Goal: Information Seeking & Learning: Learn about a topic

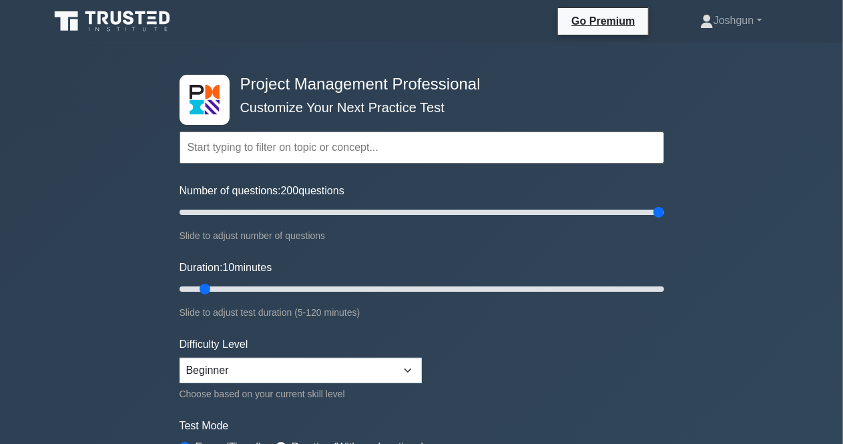
click at [664, 220] on input "Number of questions: 200 questions" at bounding box center [422, 212] width 485 height 16
drag, startPoint x: 659, startPoint y: 211, endPoint x: 294, endPoint y: 231, distance: 366.3
type input "50"
click at [294, 220] on input "Number of questions: 50 questions" at bounding box center [422, 212] width 485 height 16
drag, startPoint x: 208, startPoint y: 291, endPoint x: 700, endPoint y: 290, distance: 491.9
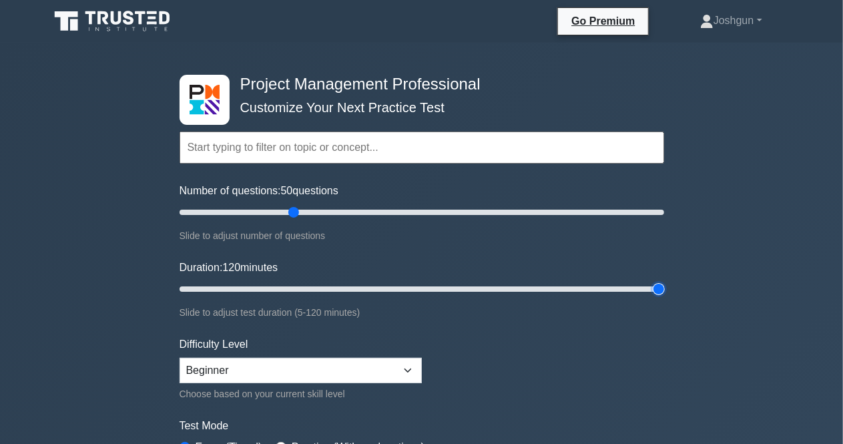
type input "120"
click at [664, 290] on input "Duration: 120 minutes" at bounding box center [422, 289] width 485 height 16
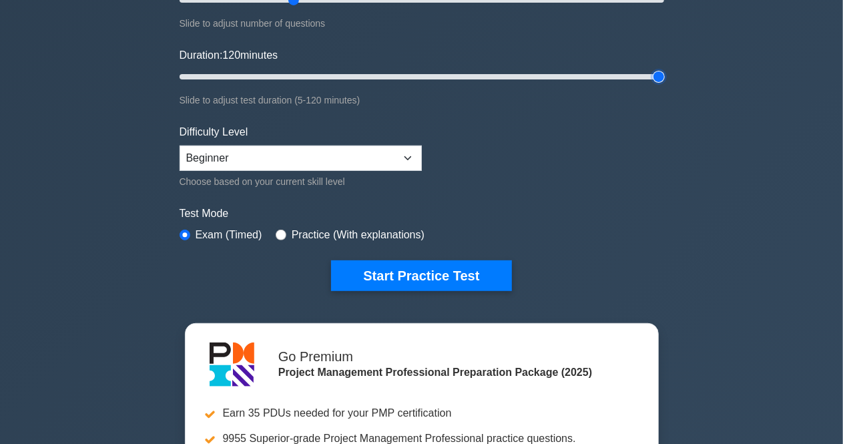
scroll to position [267, 0]
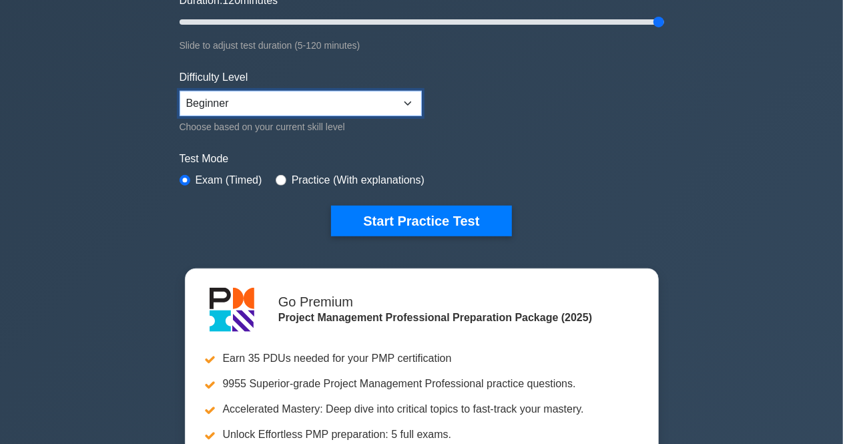
click at [244, 103] on select "Beginner Intermediate Expert" at bounding box center [301, 103] width 242 height 25
select select "expert"
click at [180, 91] on select "Beginner Intermediate Expert" at bounding box center [301, 103] width 242 height 25
click at [276, 175] on input "radio" at bounding box center [281, 180] width 11 height 11
radio input "true"
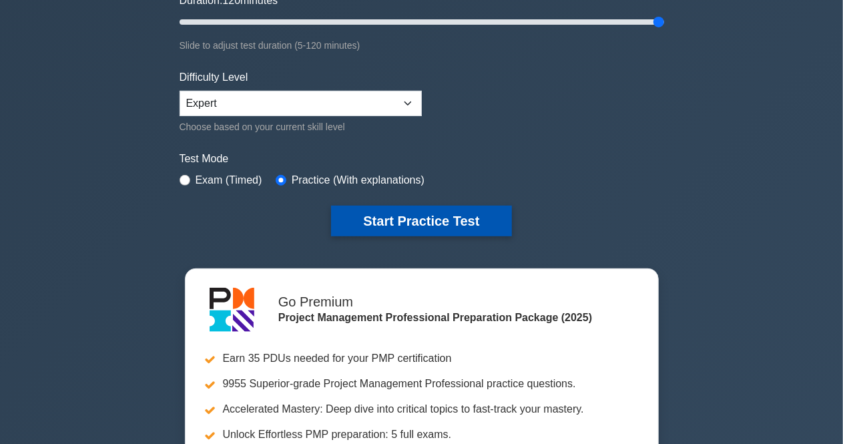
click at [390, 220] on button "Start Practice Test" at bounding box center [421, 221] width 180 height 31
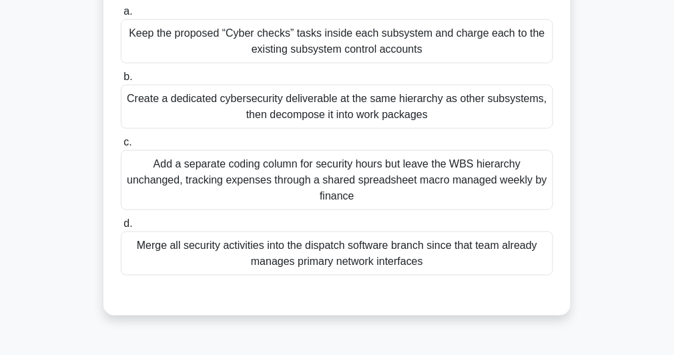
scroll to position [214, 0]
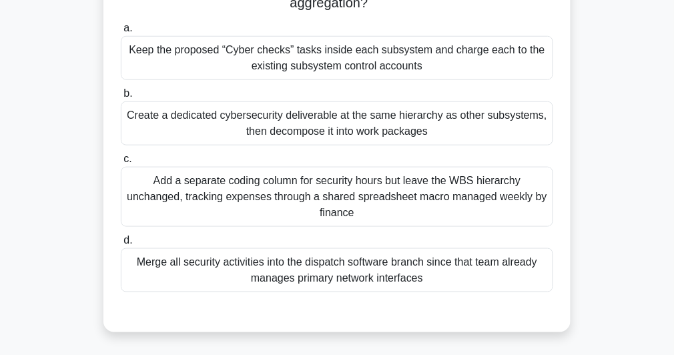
click at [310, 48] on div "Keep the proposed “Cyber checks” tasks inside each subsystem and charge each to…" at bounding box center [337, 58] width 433 height 44
click at [121, 33] on input "a. Keep the proposed “Cyber checks” tasks inside each subsystem and charge each…" at bounding box center [121, 28] width 0 height 9
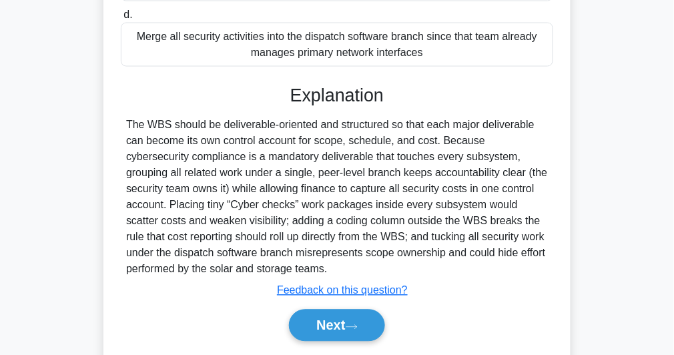
scroll to position [482, 0]
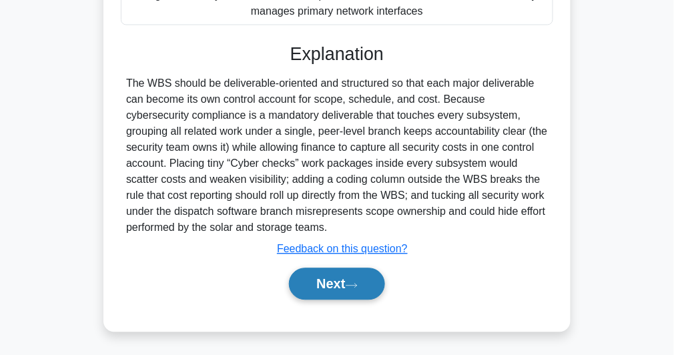
click at [331, 277] on button "Next" at bounding box center [336, 284] width 95 height 32
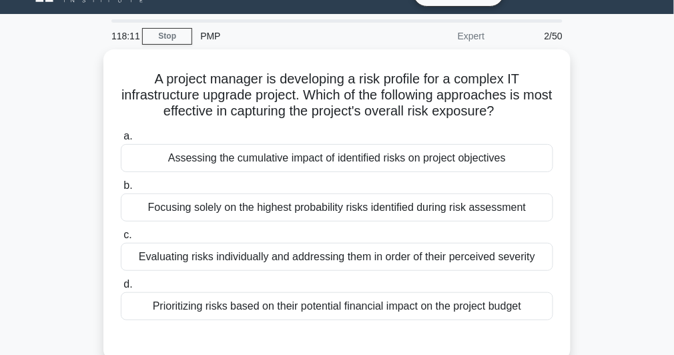
scroll to position [53, 0]
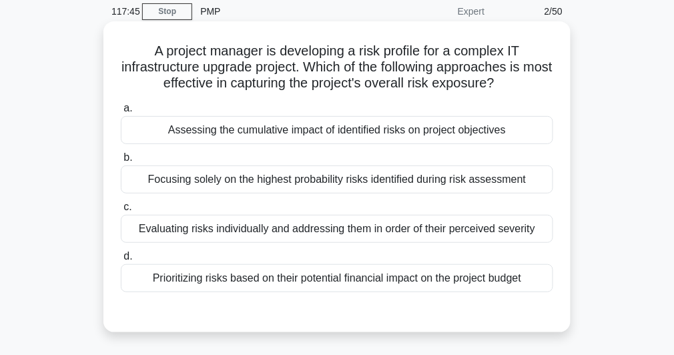
click at [333, 275] on div "Prioritizing risks based on their potential financial impact on the project bud…" at bounding box center [337, 278] width 433 height 28
click at [121, 261] on input "d. Prioritizing risks based on their potential financial impact on the project …" at bounding box center [121, 256] width 0 height 9
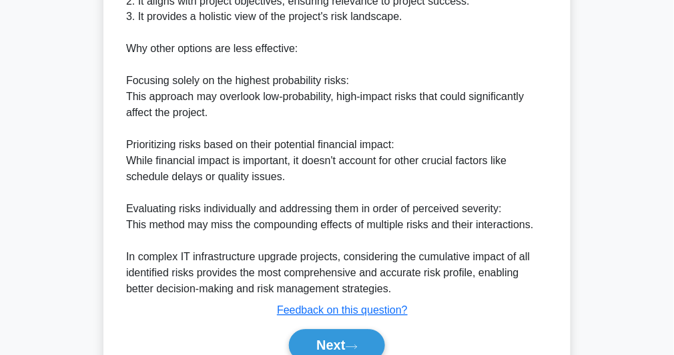
scroll to position [562, 0]
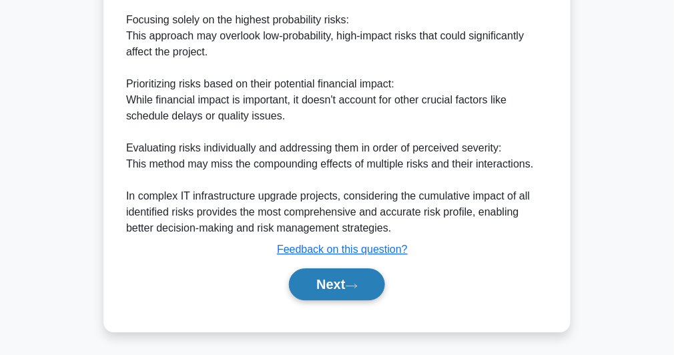
click at [330, 284] on button "Next" at bounding box center [336, 284] width 95 height 32
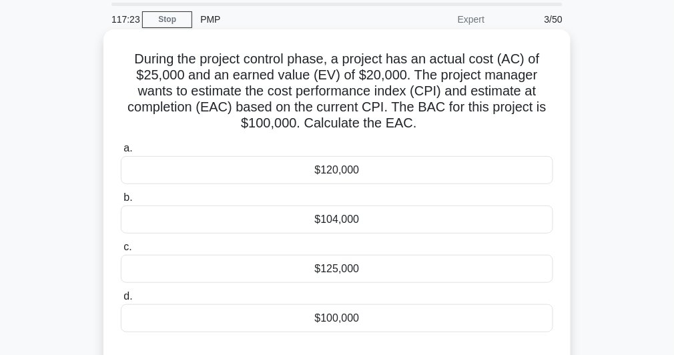
scroll to position [206, 0]
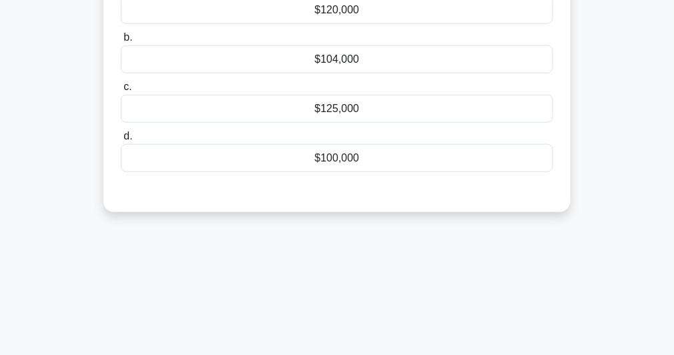
click at [329, 111] on div "$125,000" at bounding box center [337, 109] width 433 height 28
click at [121, 91] on input "c. $125,000" at bounding box center [121, 87] width 0 height 9
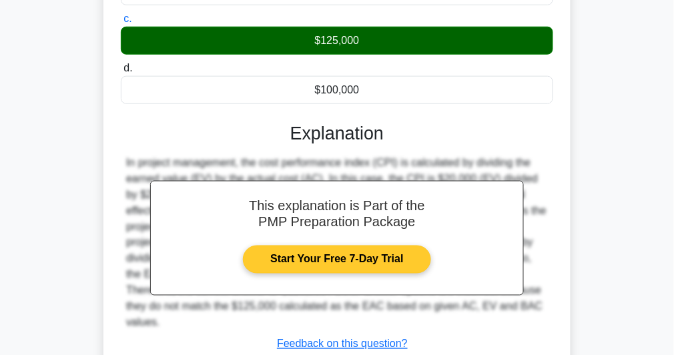
scroll to position [368, 0]
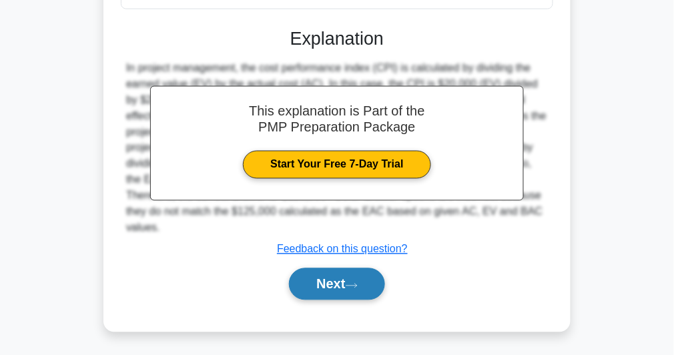
click at [334, 281] on button "Next" at bounding box center [336, 284] width 95 height 32
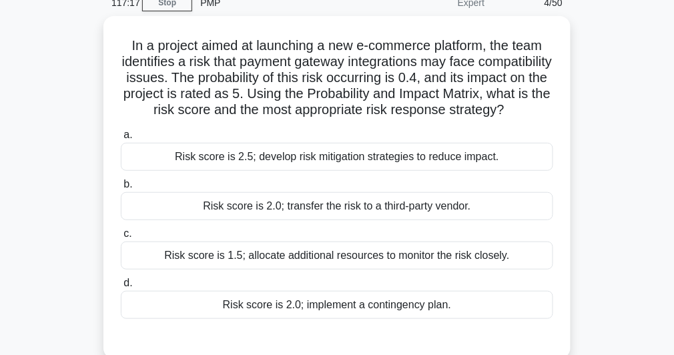
scroll to position [45, 0]
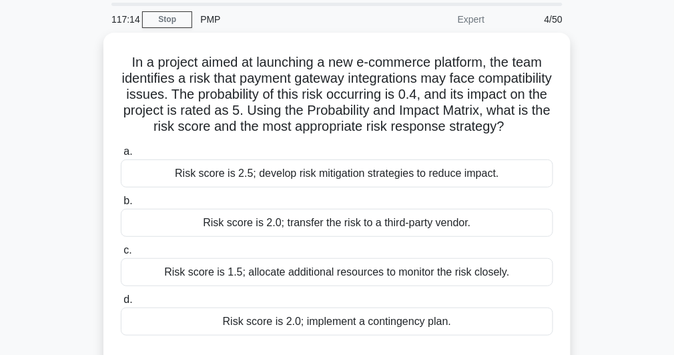
click at [212, 17] on div "PMP" at bounding box center [284, 19] width 184 height 27
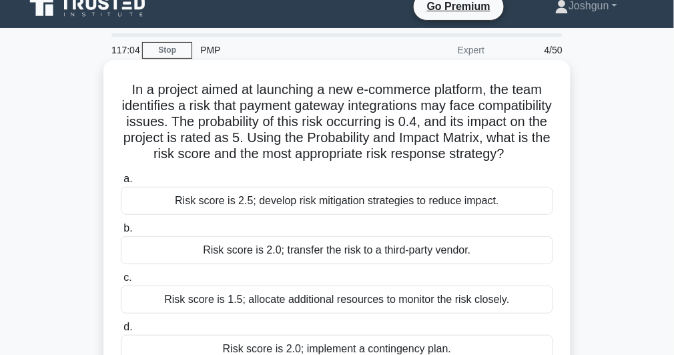
scroll to position [0, 0]
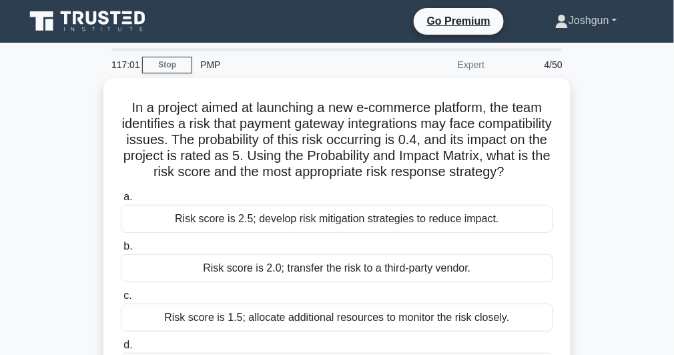
click at [591, 27] on link "Joshgun" at bounding box center [586, 20] width 126 height 27
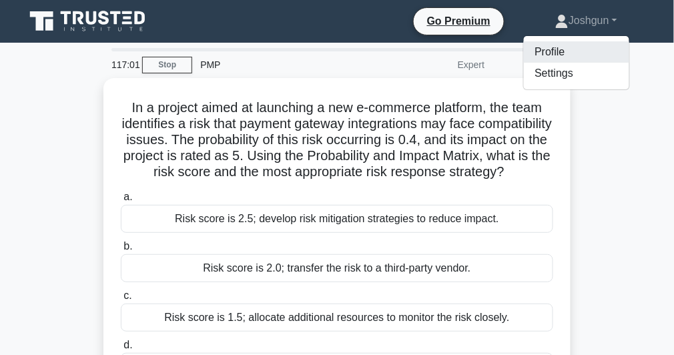
click at [546, 56] on link "Profile" at bounding box center [576, 51] width 105 height 21
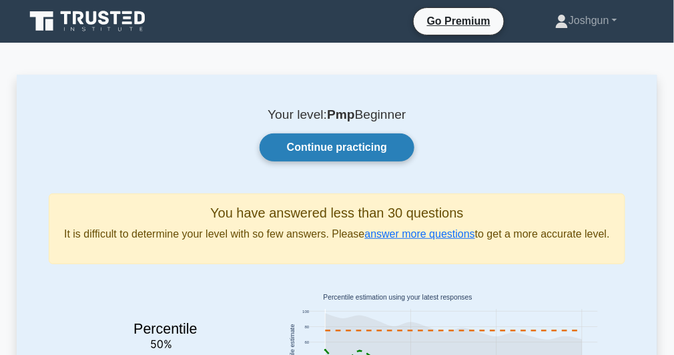
click at [344, 151] on link "Continue practicing" at bounding box center [337, 147] width 155 height 28
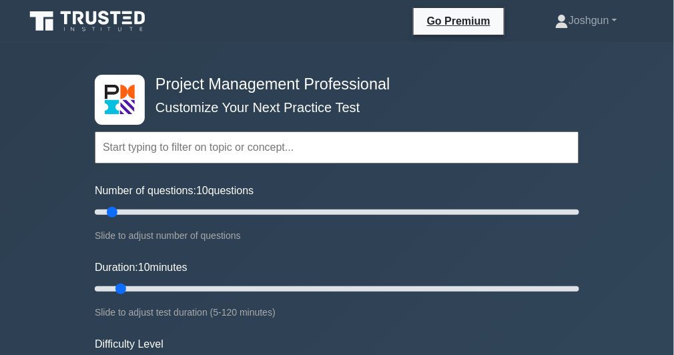
click at [212, 146] on input "text" at bounding box center [337, 147] width 485 height 32
drag, startPoint x: 105, startPoint y: 212, endPoint x: 214, endPoint y: 214, distance: 108.8
type input "50"
click at [214, 214] on input "Number of questions: 50 questions" at bounding box center [337, 212] width 485 height 16
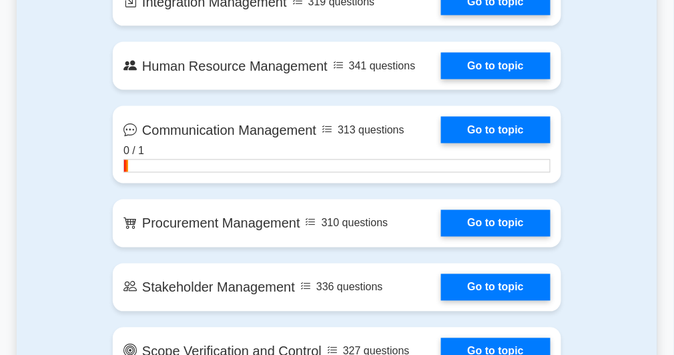
scroll to position [1495, 0]
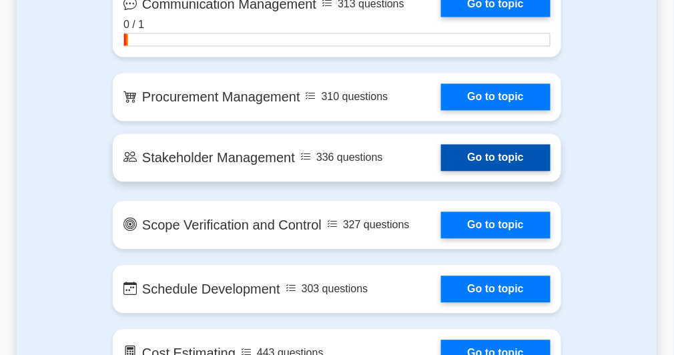
click at [475, 149] on link "Go to topic" at bounding box center [495, 158] width 109 height 27
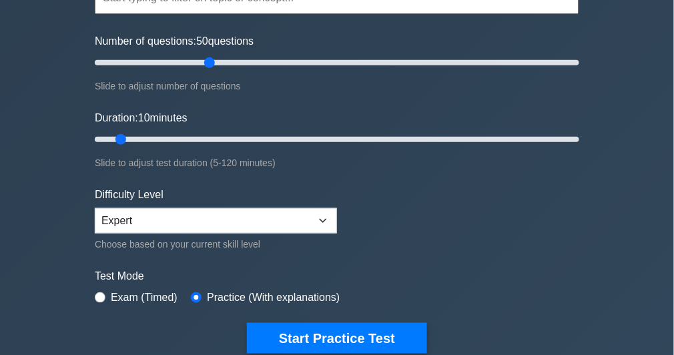
scroll to position [107, 0]
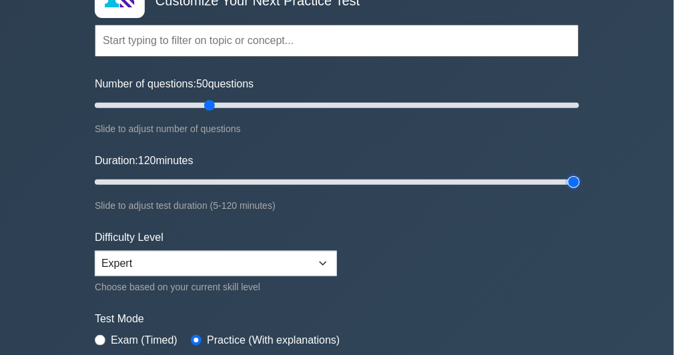
drag, startPoint x: 123, startPoint y: 180, endPoint x: 631, endPoint y: 187, distance: 508.0
type input "120"
click at [579, 187] on input "Duration: 120 minutes" at bounding box center [337, 182] width 485 height 16
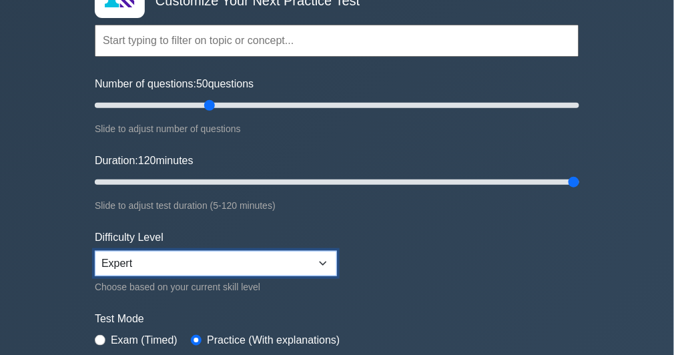
click at [188, 254] on select "Beginner Intermediate Expert" at bounding box center [216, 263] width 242 height 25
select select "intermediate"
click at [95, 251] on select "Beginner Intermediate Expert" at bounding box center [216, 263] width 242 height 25
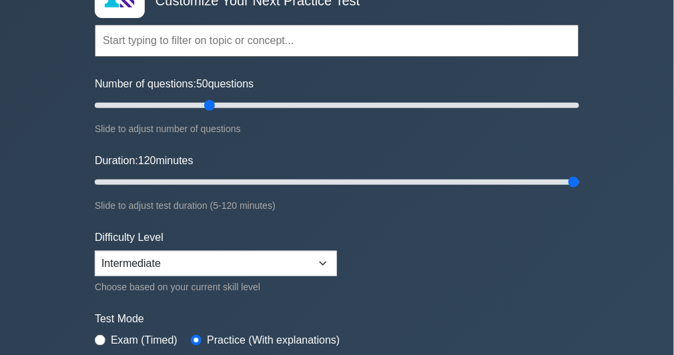
click at [459, 247] on form "Topics Scope Management Time Management Cost Management Quality Management Risk…" at bounding box center [337, 190] width 485 height 412
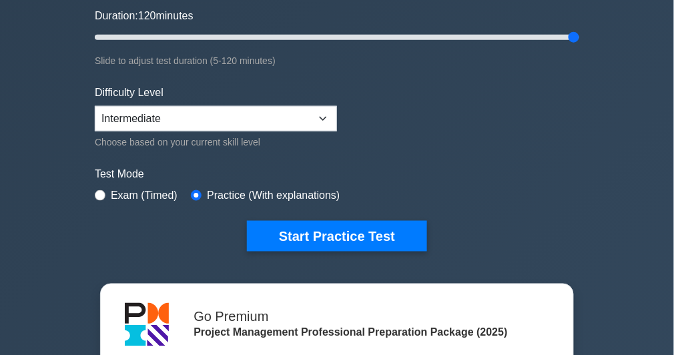
scroll to position [267, 0]
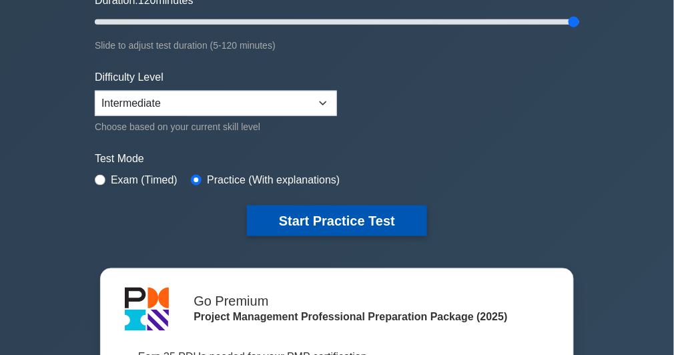
click at [303, 224] on button "Start Practice Test" at bounding box center [337, 221] width 180 height 31
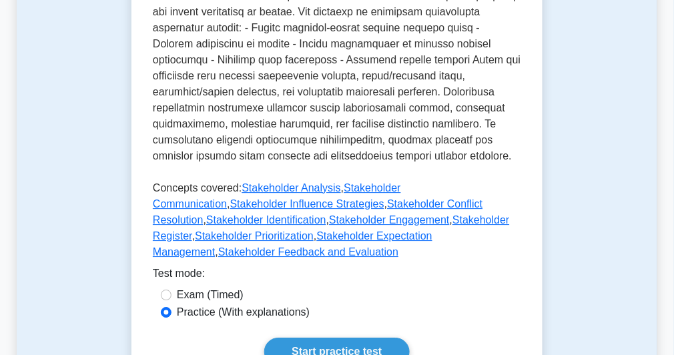
scroll to position [854, 0]
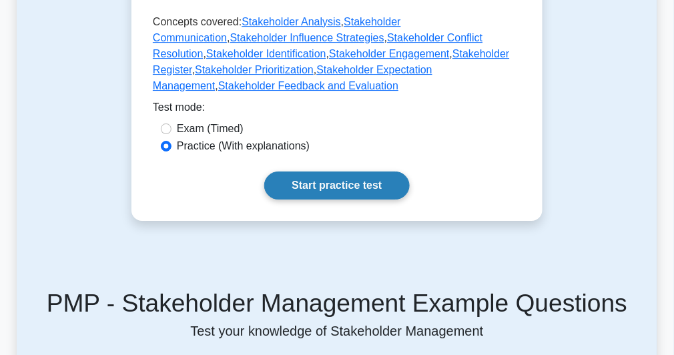
click at [324, 172] on link "Start practice test" at bounding box center [336, 186] width 145 height 28
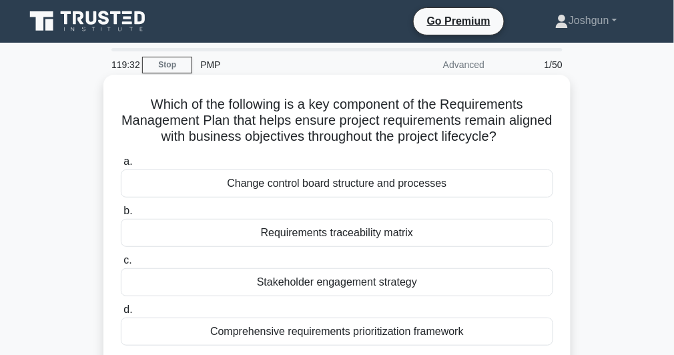
click at [254, 230] on div "Requirements traceability matrix" at bounding box center [337, 233] width 433 height 28
click at [121, 216] on input "b. Requirements traceability matrix" at bounding box center [121, 211] width 0 height 9
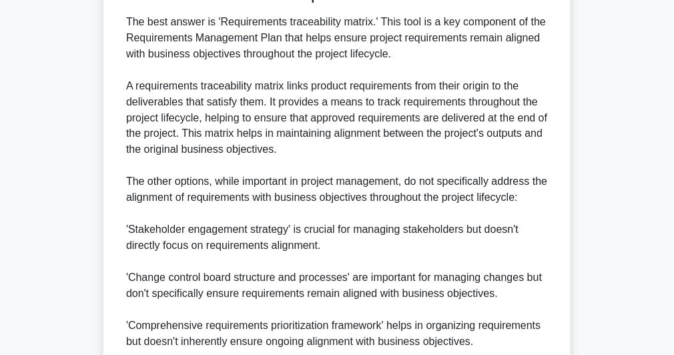
scroll to position [497, 0]
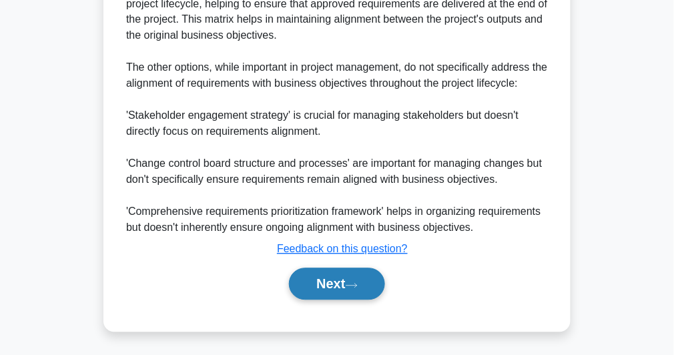
click at [320, 275] on button "Next" at bounding box center [336, 284] width 95 height 32
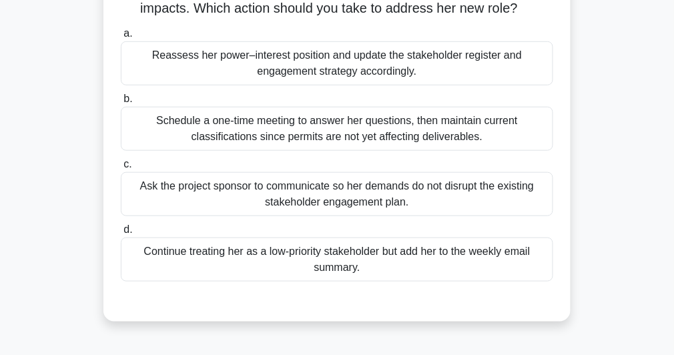
scroll to position [0, 0]
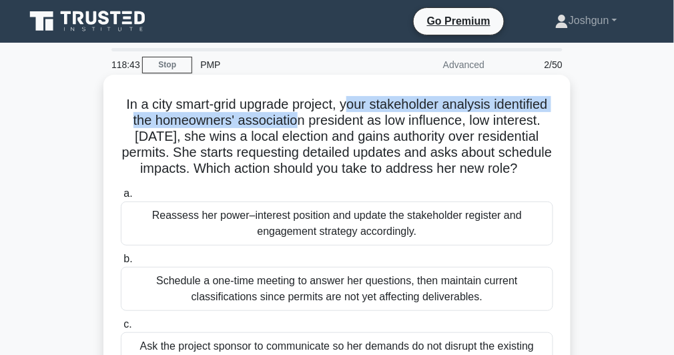
drag, startPoint x: 378, startPoint y: 107, endPoint x: 350, endPoint y: 124, distance: 32.1
click at [350, 124] on h5 "In a city smart-grid upgrade project, your stakeholder analysis identified the …" at bounding box center [336, 136] width 435 height 81
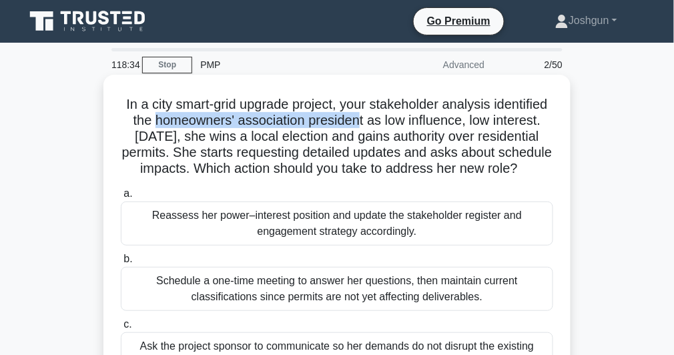
drag, startPoint x: 210, startPoint y: 122, endPoint x: 417, endPoint y: 118, distance: 207.0
click at [417, 118] on h5 "In a city smart-grid upgrade project, your stakeholder analysis identified the …" at bounding box center [336, 136] width 435 height 81
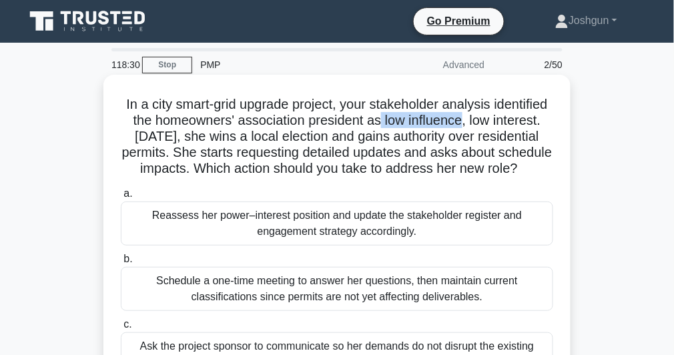
drag, startPoint x: 524, startPoint y: 124, endPoint x: 439, endPoint y: 123, distance: 84.8
click at [439, 123] on h5 "In a city smart-grid upgrade project, your stakeholder analysis identified the …" at bounding box center [336, 136] width 435 height 81
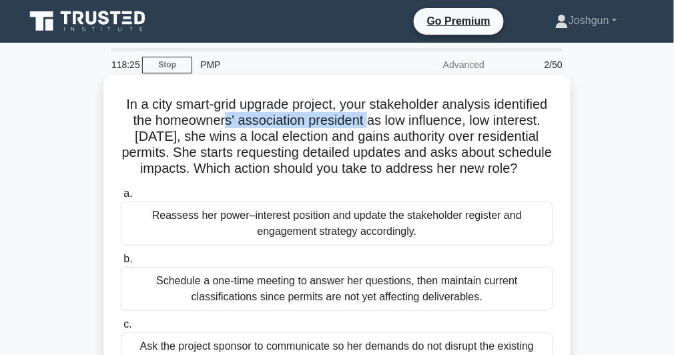
drag, startPoint x: 279, startPoint y: 121, endPoint x: 427, endPoint y: 121, distance: 147.5
click at [427, 121] on h5 "In a city smart-grid upgrade project, your stakeholder analysis identified the …" at bounding box center [336, 136] width 435 height 81
click at [160, 121] on h5 "In a city smart-grid upgrade project, your stakeholder analysis identified the …" at bounding box center [336, 136] width 435 height 81
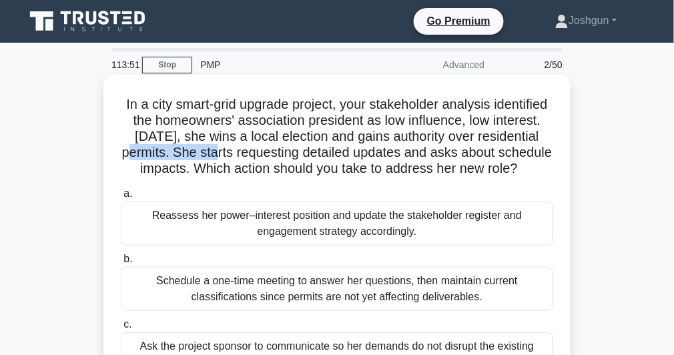
drag, startPoint x: 234, startPoint y: 148, endPoint x: 327, endPoint y: 152, distance: 92.9
click at [327, 152] on h5 "In a city smart-grid upgrade project, your stakeholder analysis identified the …" at bounding box center [336, 136] width 435 height 81
click at [266, 152] on h5 "In a city smart-grid upgrade project, your stakeholder analysis identified the …" at bounding box center [336, 136] width 435 height 81
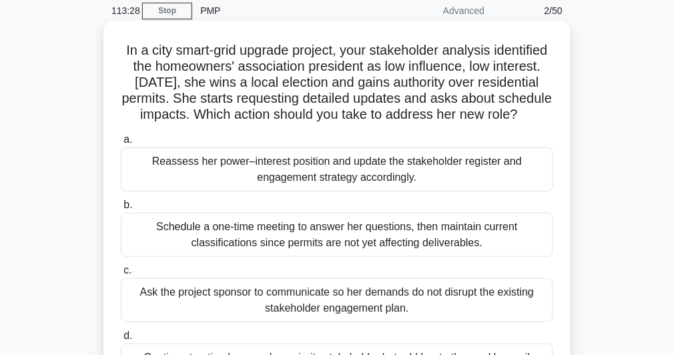
scroll to position [107, 0]
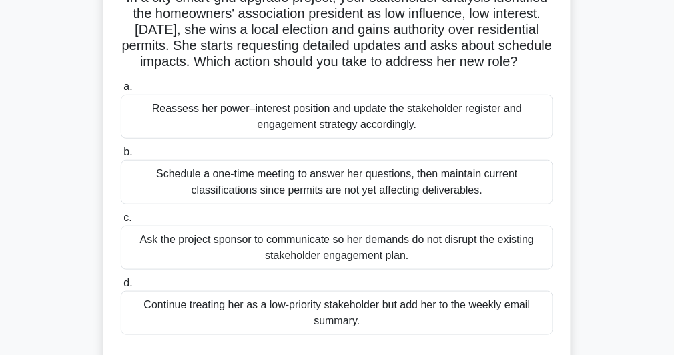
click at [278, 188] on div "Schedule a one-time meeting to answer her questions, then maintain current clas…" at bounding box center [337, 182] width 433 height 44
click at [121, 157] on input "b. Schedule a one-time meeting to answer her questions, then maintain current c…" at bounding box center [121, 152] width 0 height 9
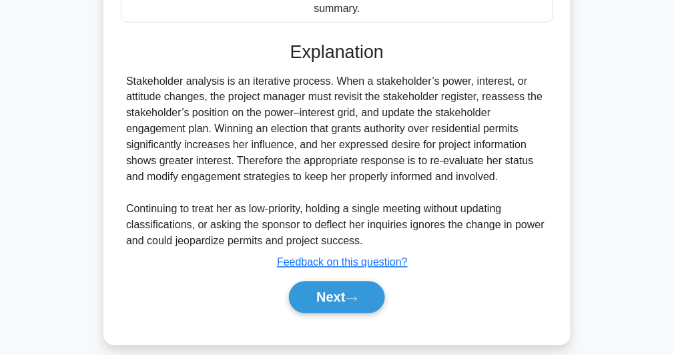
scroll to position [450, 0]
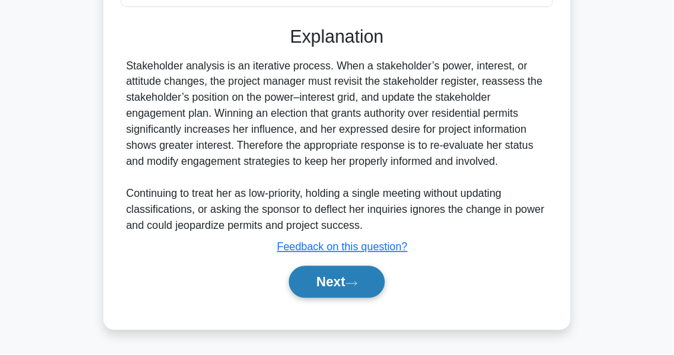
click at [313, 278] on button "Next" at bounding box center [336, 282] width 95 height 32
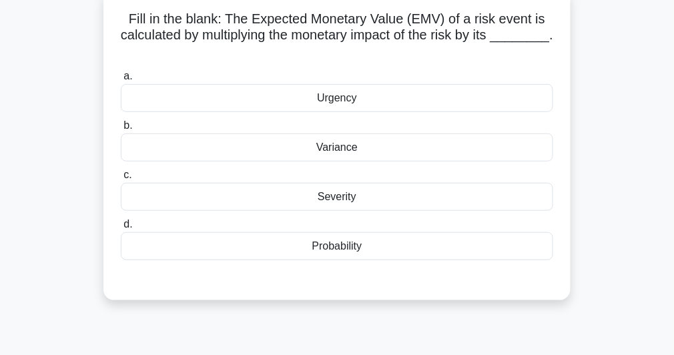
scroll to position [0, 0]
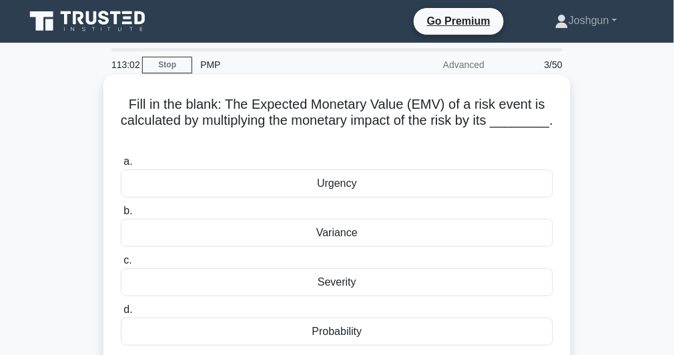
click at [335, 332] on div "Probability" at bounding box center [337, 332] width 433 height 28
click at [121, 314] on input "d. Probability" at bounding box center [121, 310] width 0 height 9
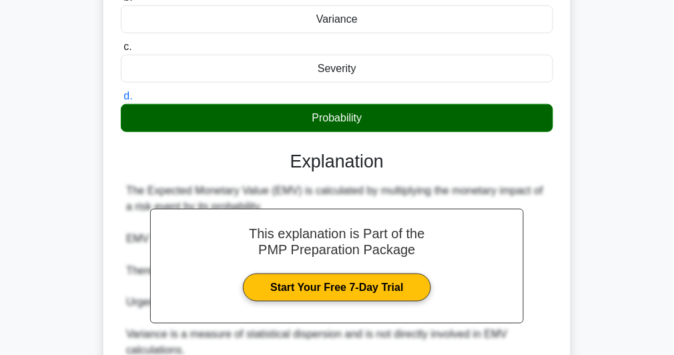
scroll to position [374, 0]
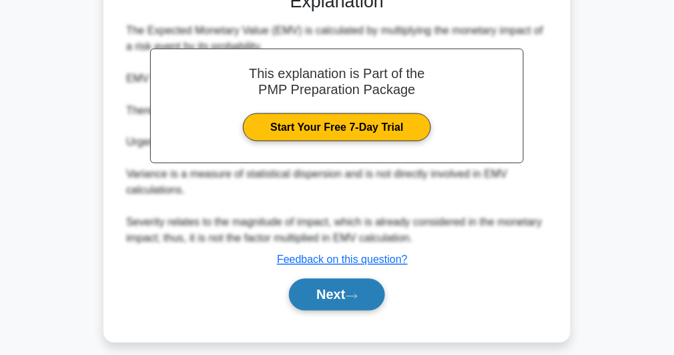
click at [350, 304] on button "Next" at bounding box center [336, 295] width 95 height 32
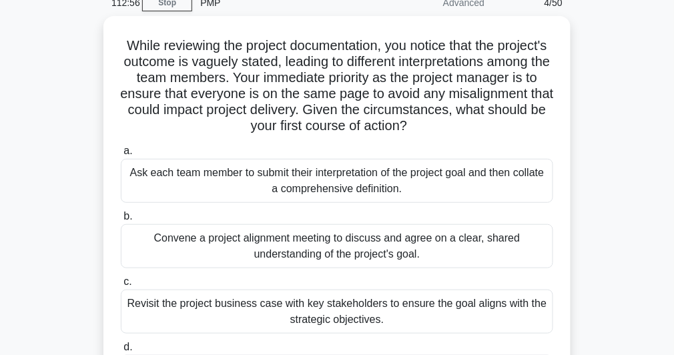
scroll to position [45, 0]
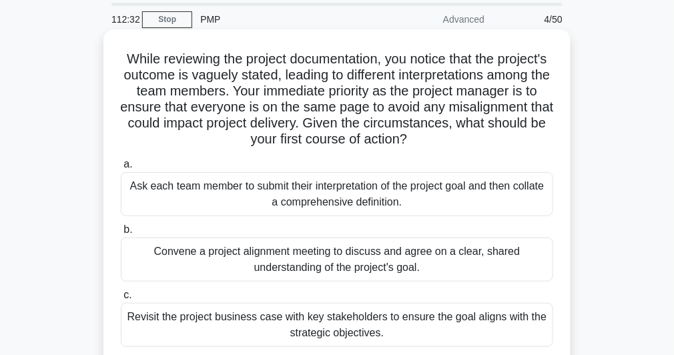
click at [312, 111] on h5 "While reviewing the project documentation, you notice that the project's outcom…" at bounding box center [336, 99] width 435 height 97
